Goal: Transaction & Acquisition: Purchase product/service

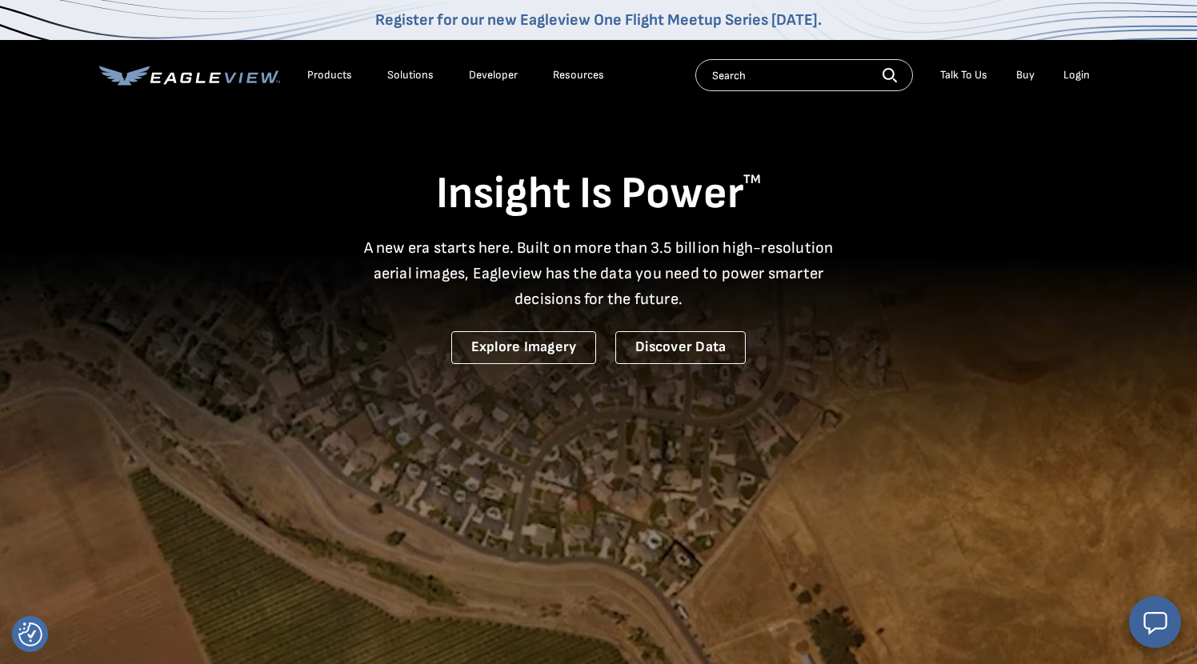
click at [1086, 77] on div "Login" at bounding box center [1076, 75] width 26 height 14
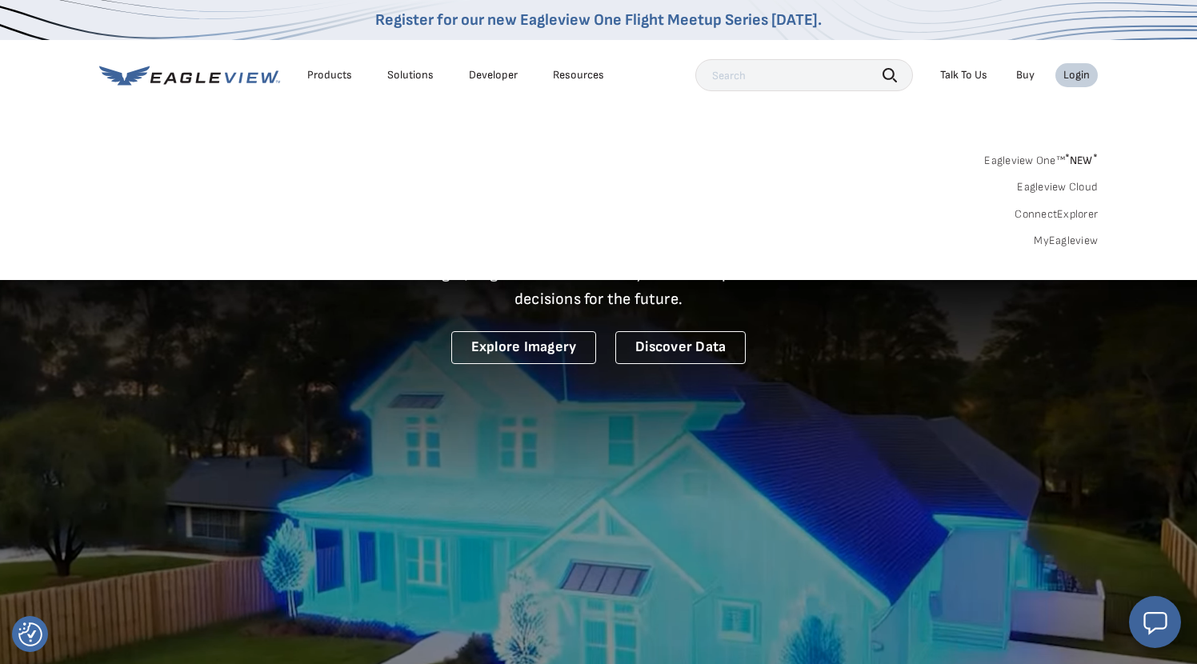
click at [1059, 235] on link "MyEagleview" at bounding box center [1065, 241] width 64 height 14
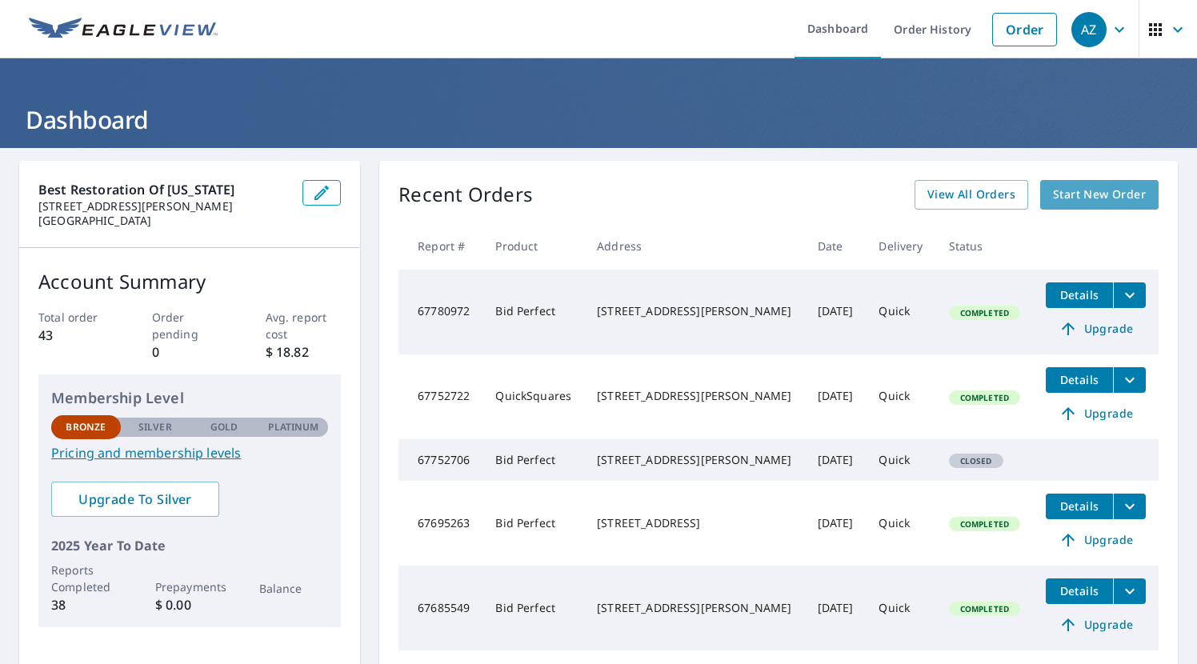
click at [1098, 195] on span "Start New Order" at bounding box center [1099, 195] width 93 height 20
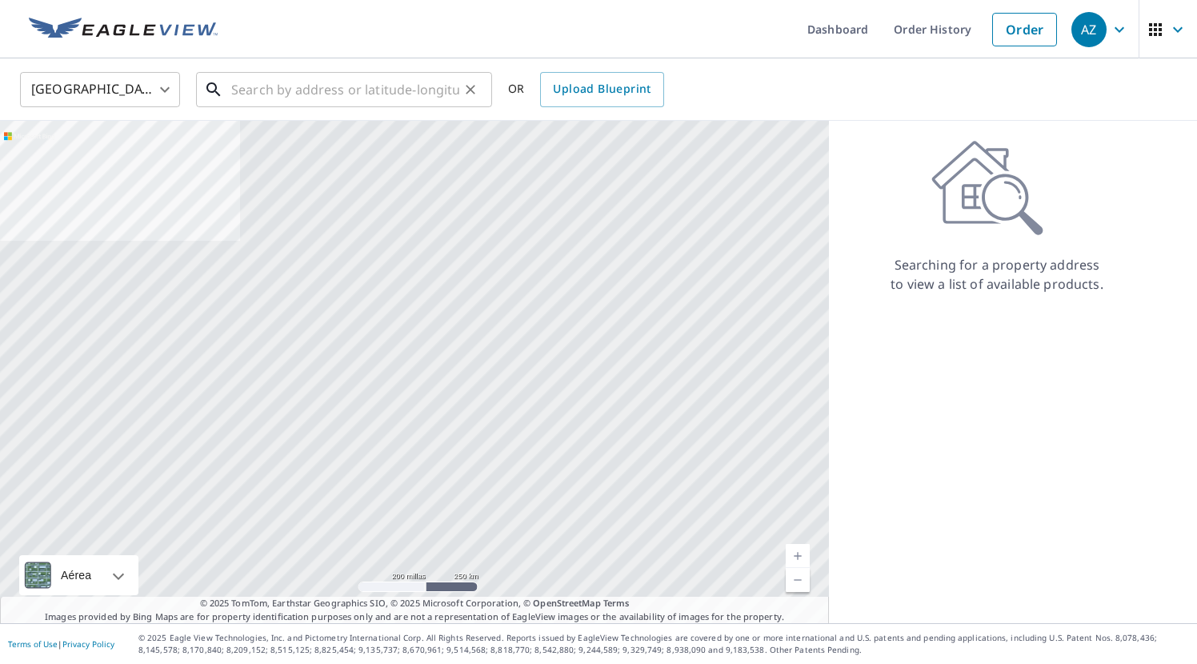
click at [326, 101] on input "text" at bounding box center [345, 89] width 228 height 45
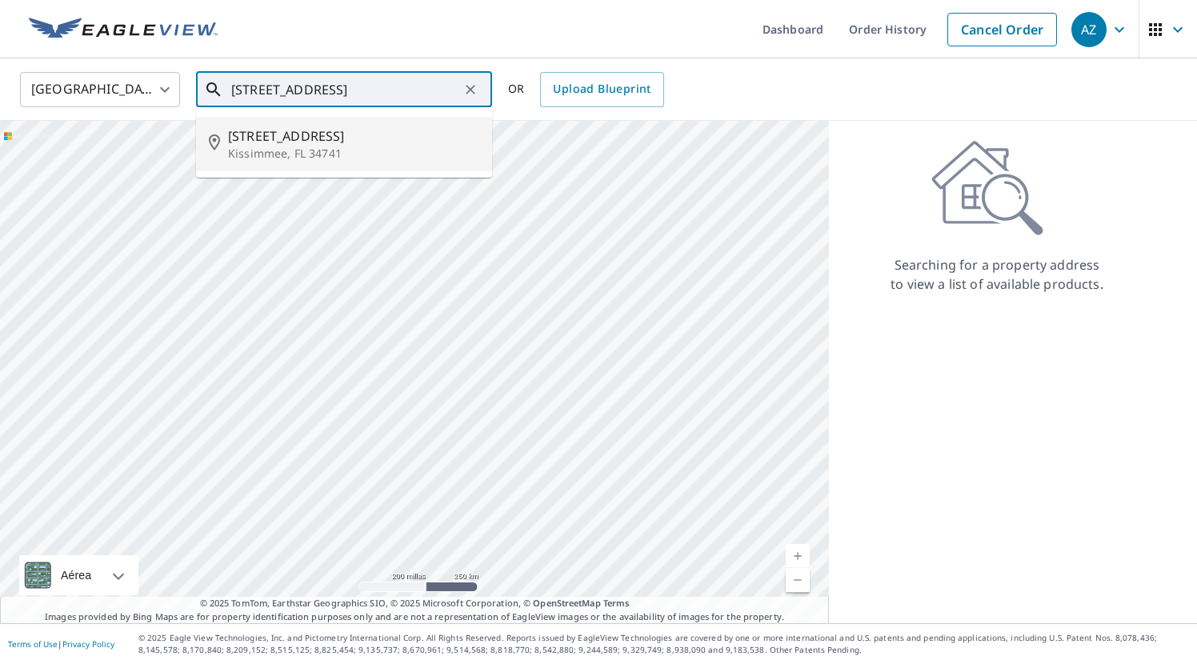
click at [345, 144] on span "2456 Temple Grove Ln" at bounding box center [353, 135] width 251 height 19
type input "2456 Temple Grove Ln Kissimmee, FL 34741"
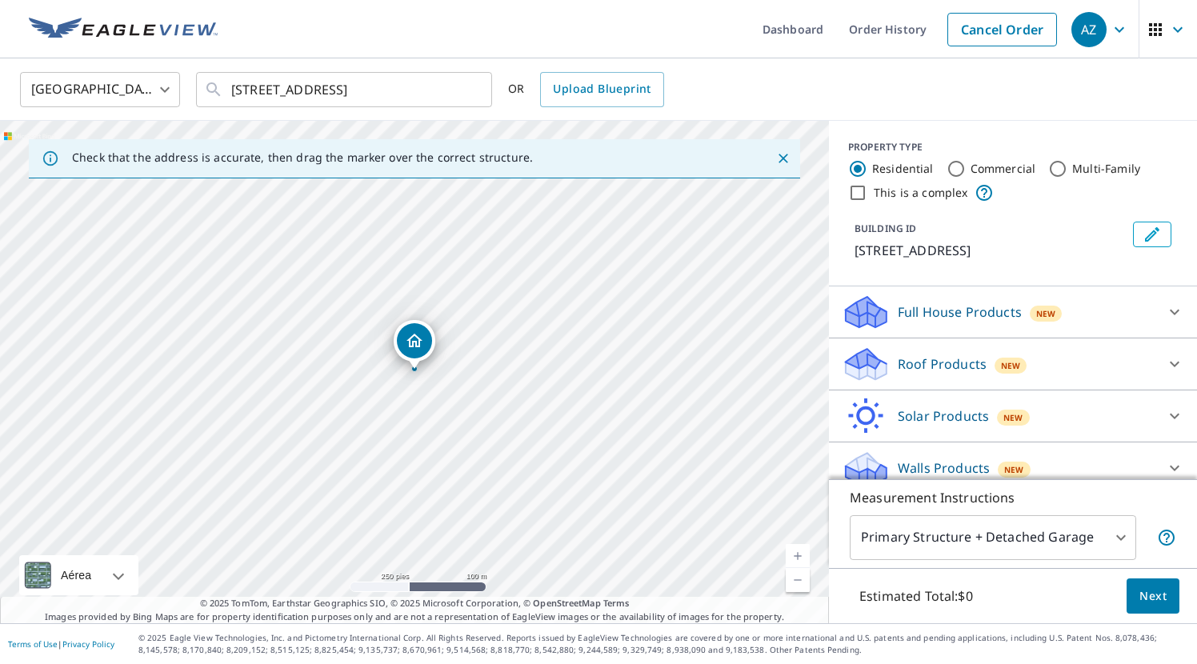
click at [1078, 382] on div "Roof Products New" at bounding box center [998, 365] width 314 height 38
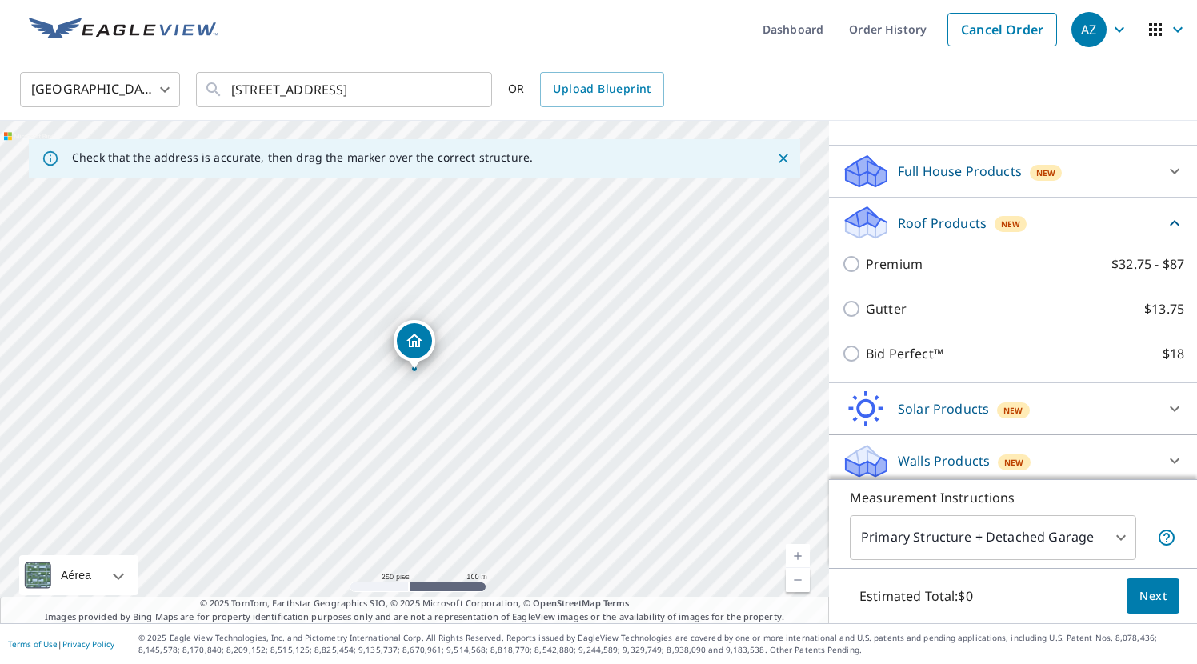
scroll to position [140, 0]
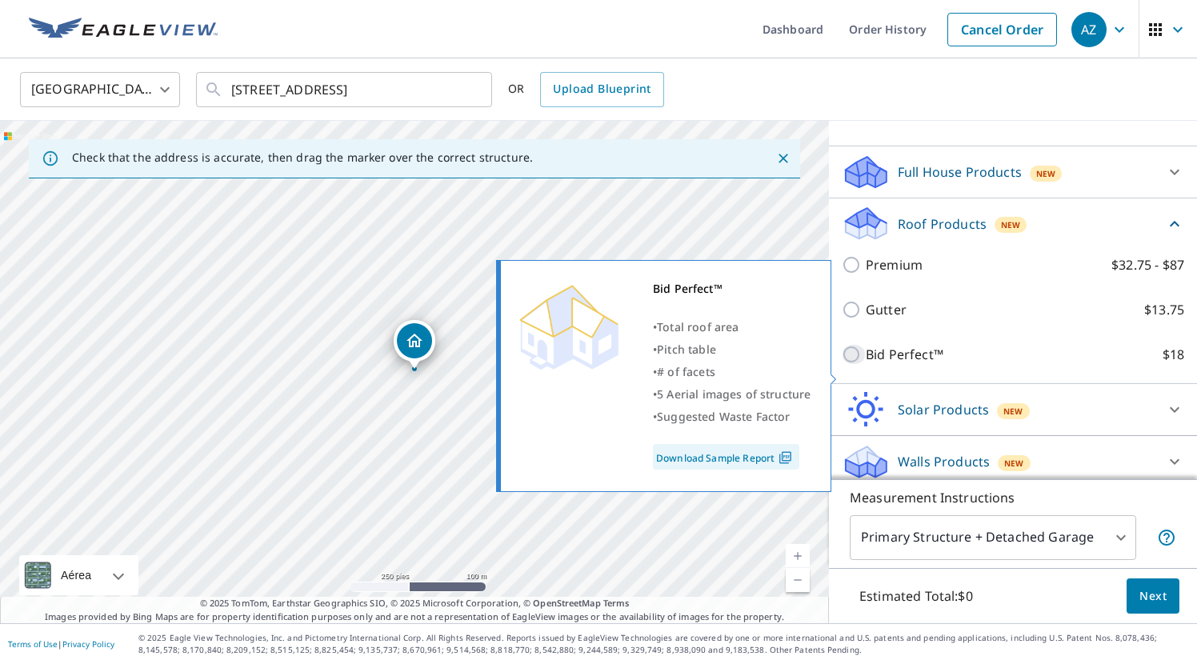
click at [851, 364] on input "Bid Perfect™ $18" at bounding box center [853, 354] width 24 height 19
checkbox input "true"
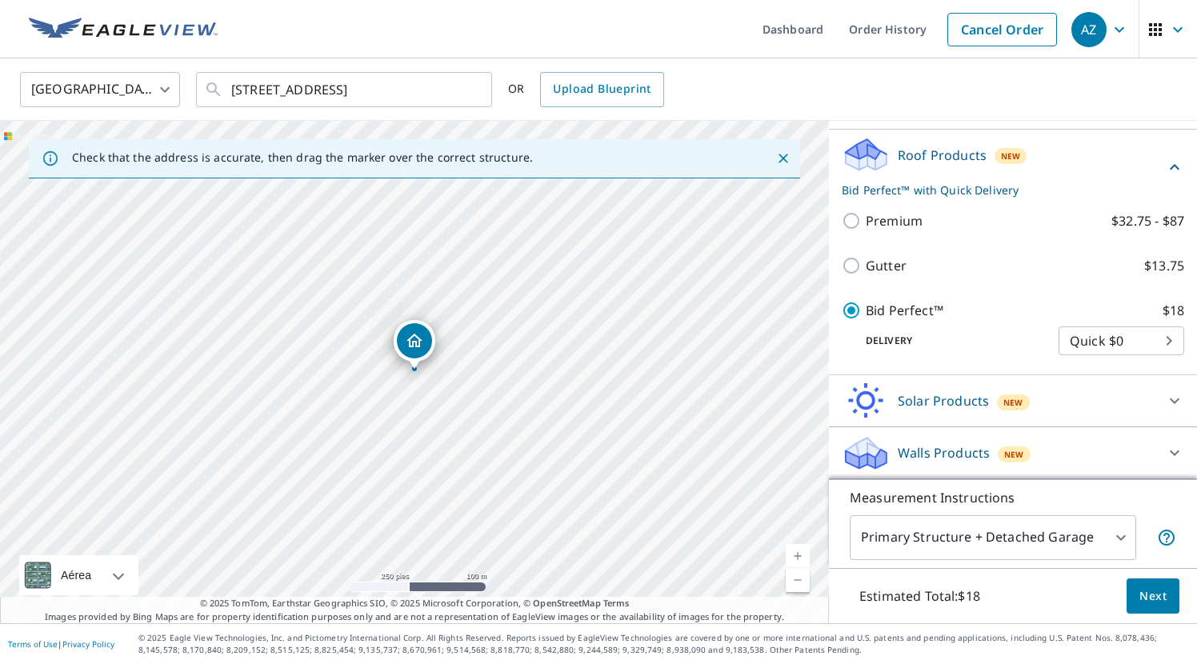
scroll to position [228, 0]
click at [1153, 595] on span "Next" at bounding box center [1152, 596] width 27 height 20
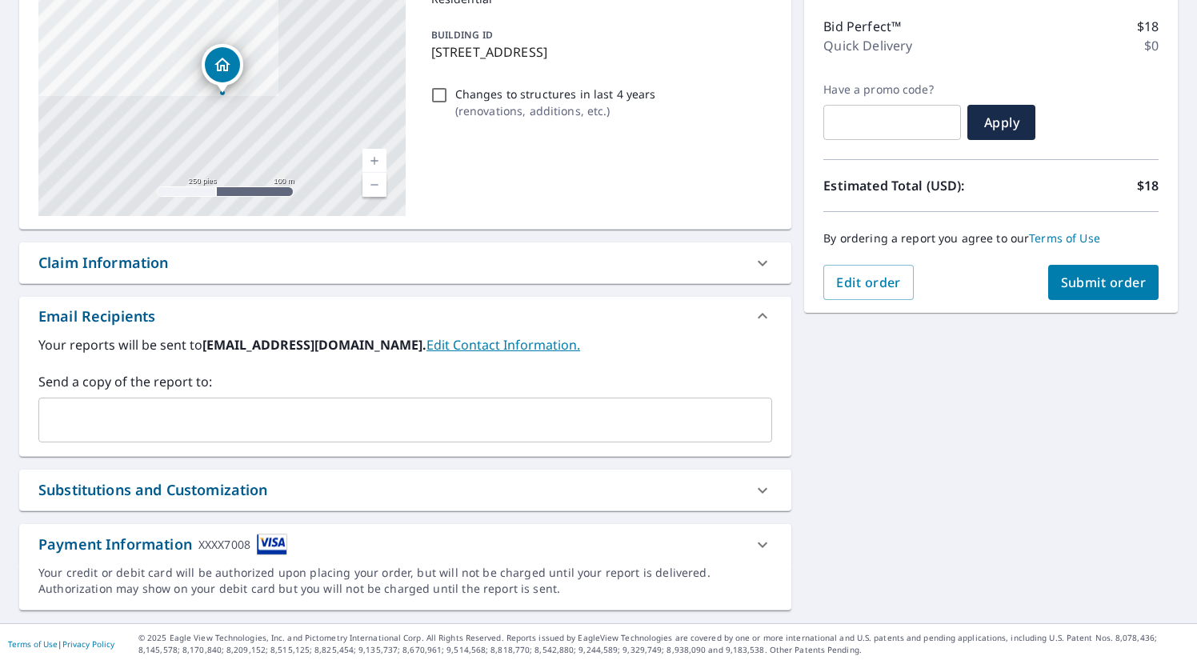
scroll to position [198, 0]
click at [1105, 291] on button "Submit order" at bounding box center [1103, 282] width 111 height 35
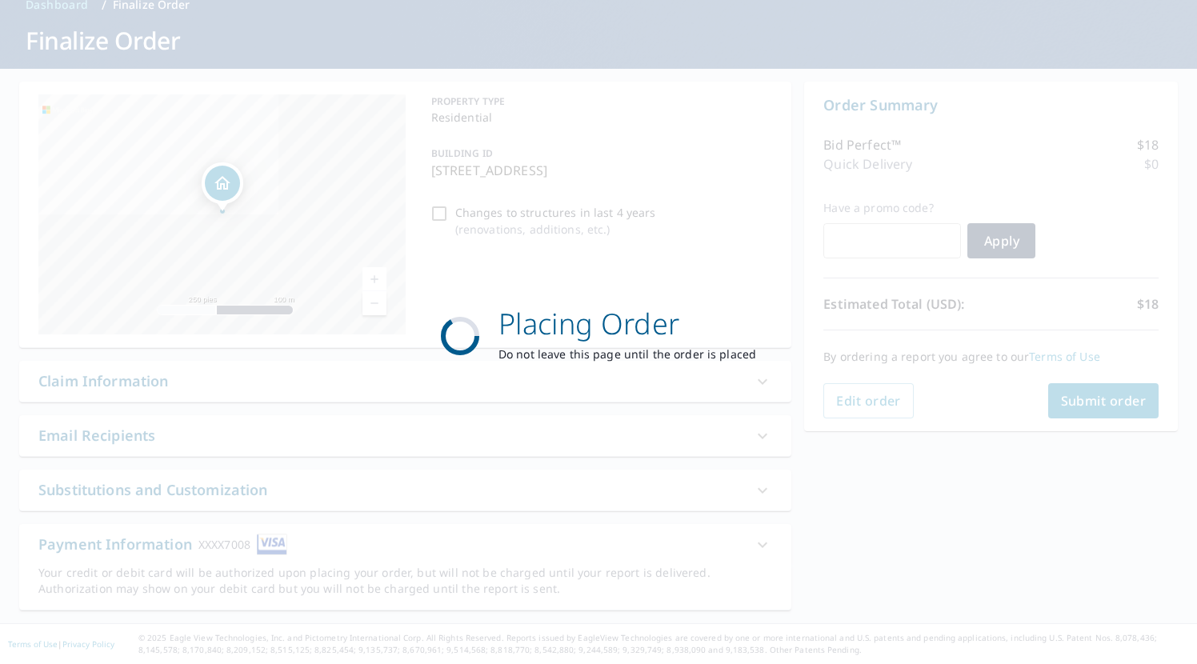
scroll to position [79, 0]
